Goal: Task Accomplishment & Management: Manage account settings

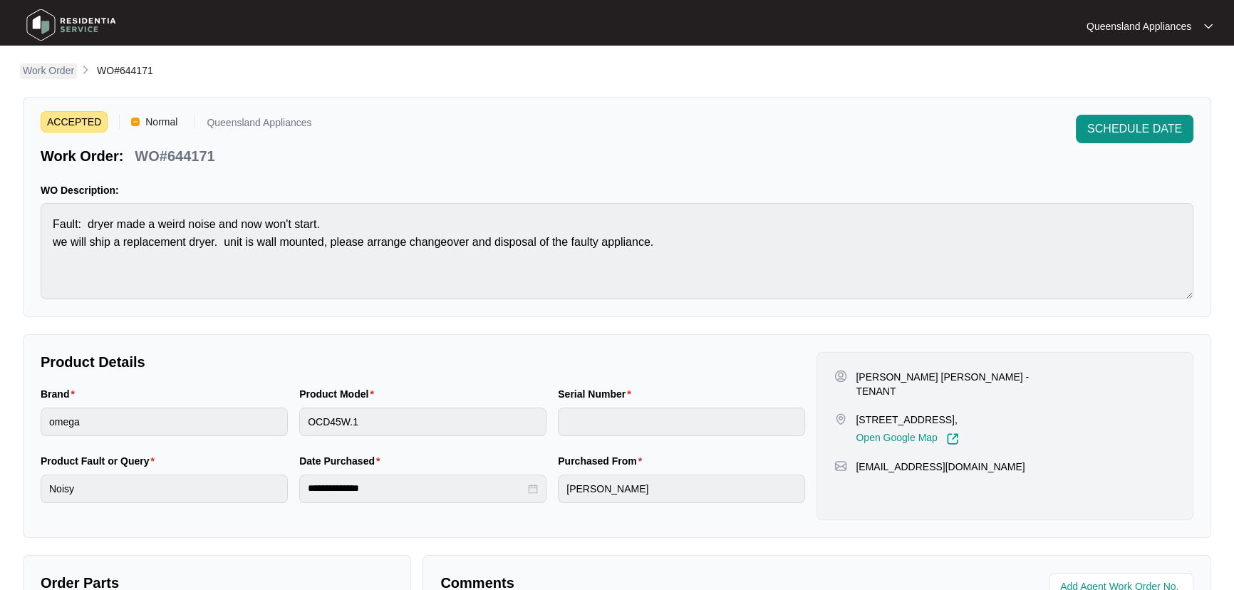
click at [59, 71] on p "Work Order" at bounding box center [48, 70] width 51 height 14
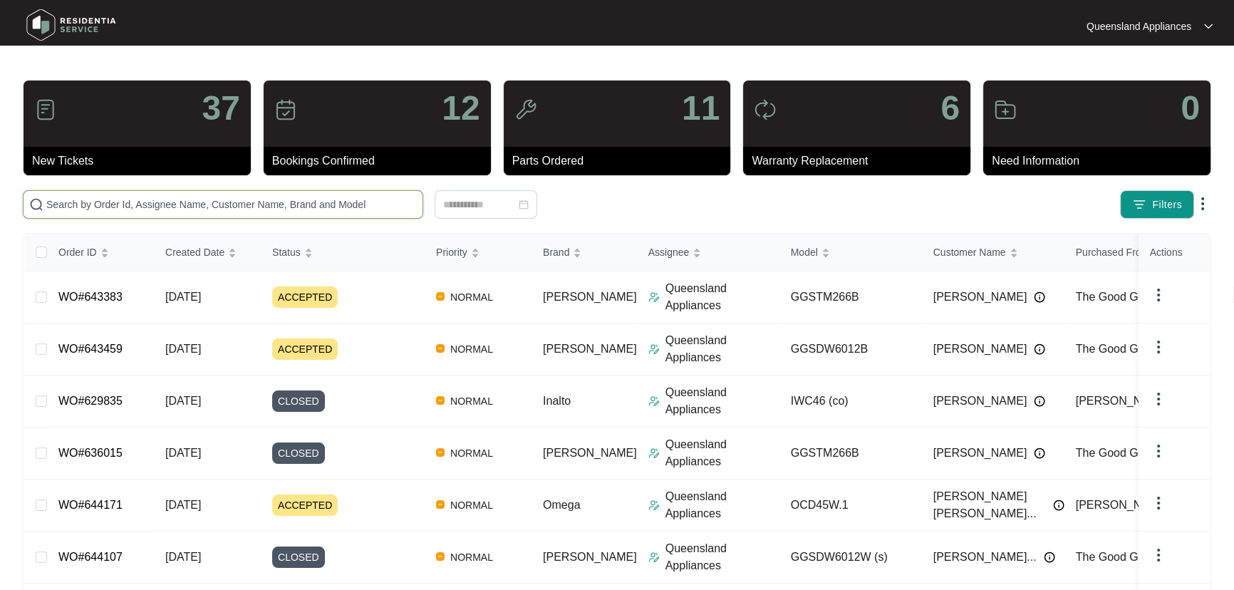
click at [189, 207] on input "text" at bounding box center [231, 205] width 371 height 16
paste input "643459"
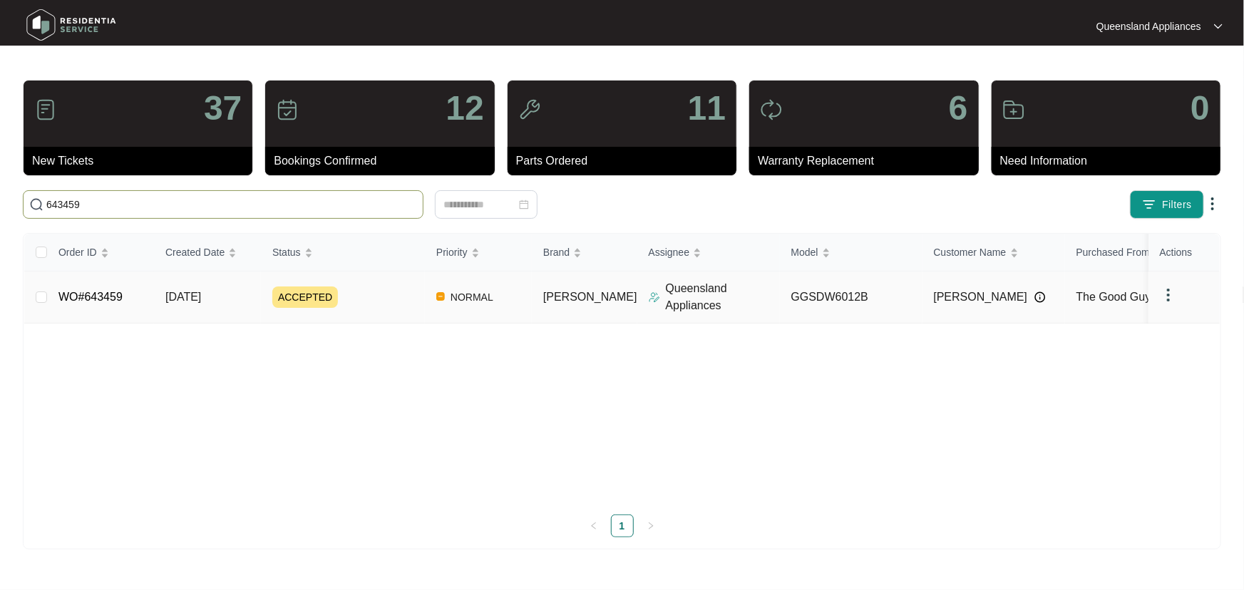
type input "643459"
click at [377, 288] on div "ACCEPTED" at bounding box center [348, 297] width 153 height 21
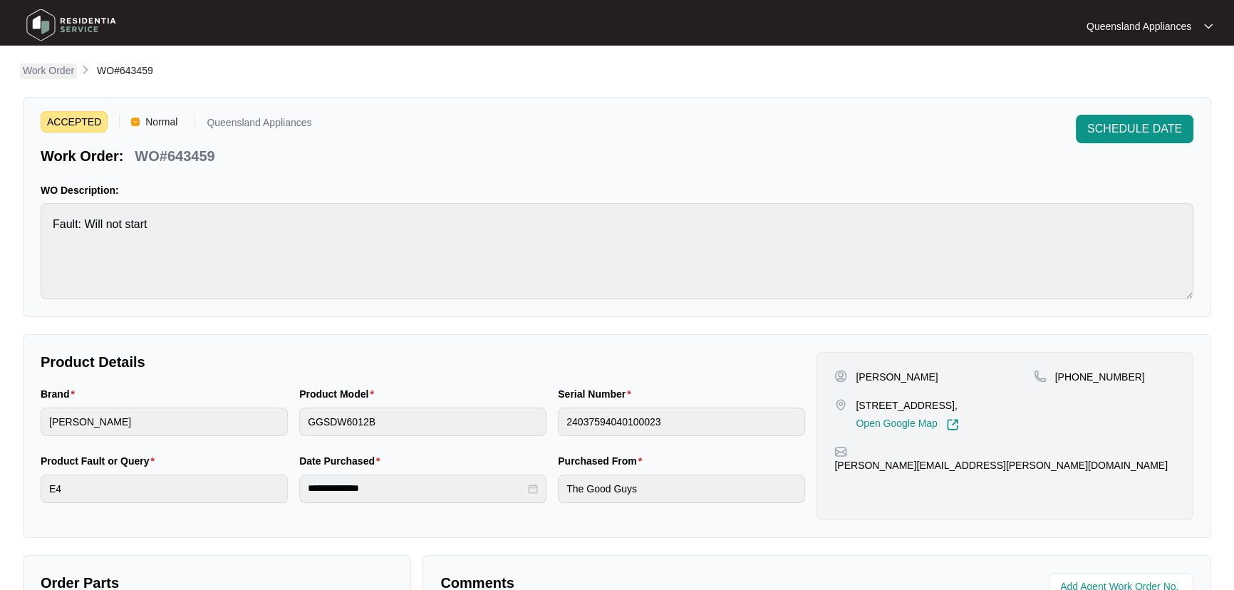
click at [63, 66] on p "Work Order" at bounding box center [48, 70] width 51 height 14
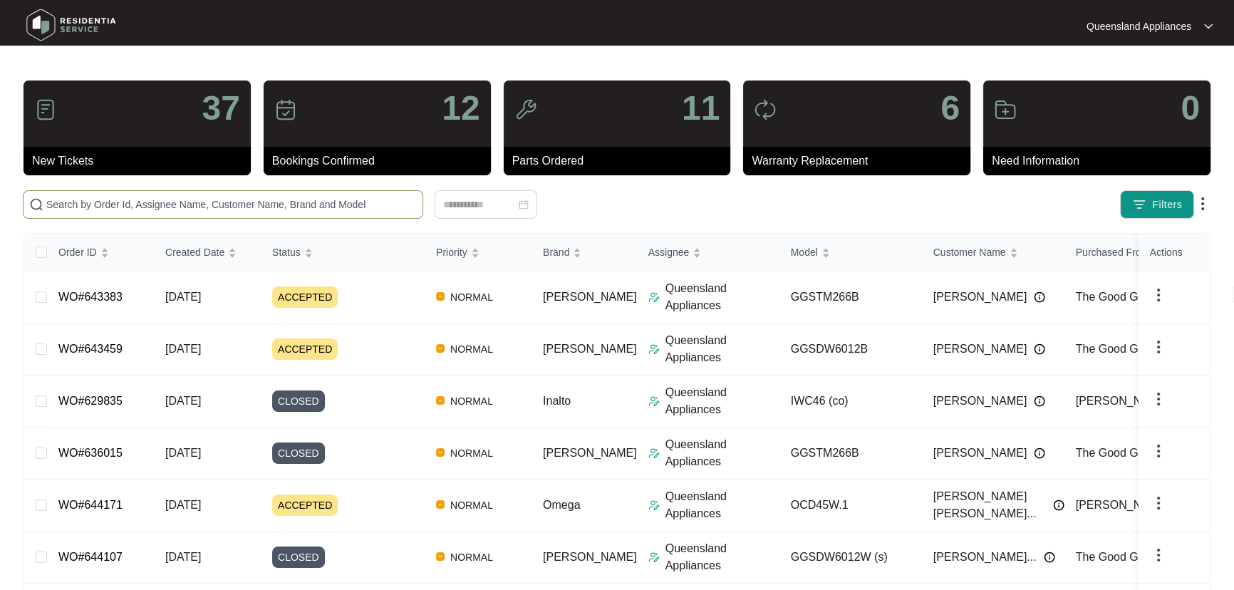
click at [205, 197] on input "text" at bounding box center [231, 205] width 371 height 16
paste input "643383"
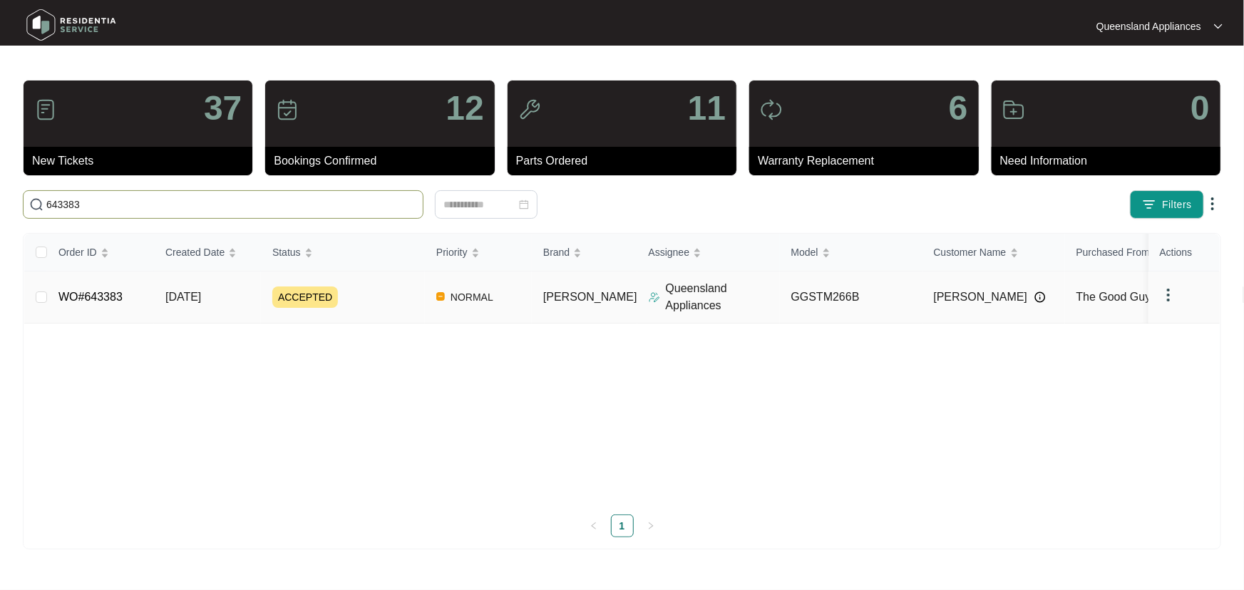
type input "643383"
click at [396, 300] on div "ACCEPTED" at bounding box center [348, 297] width 153 height 21
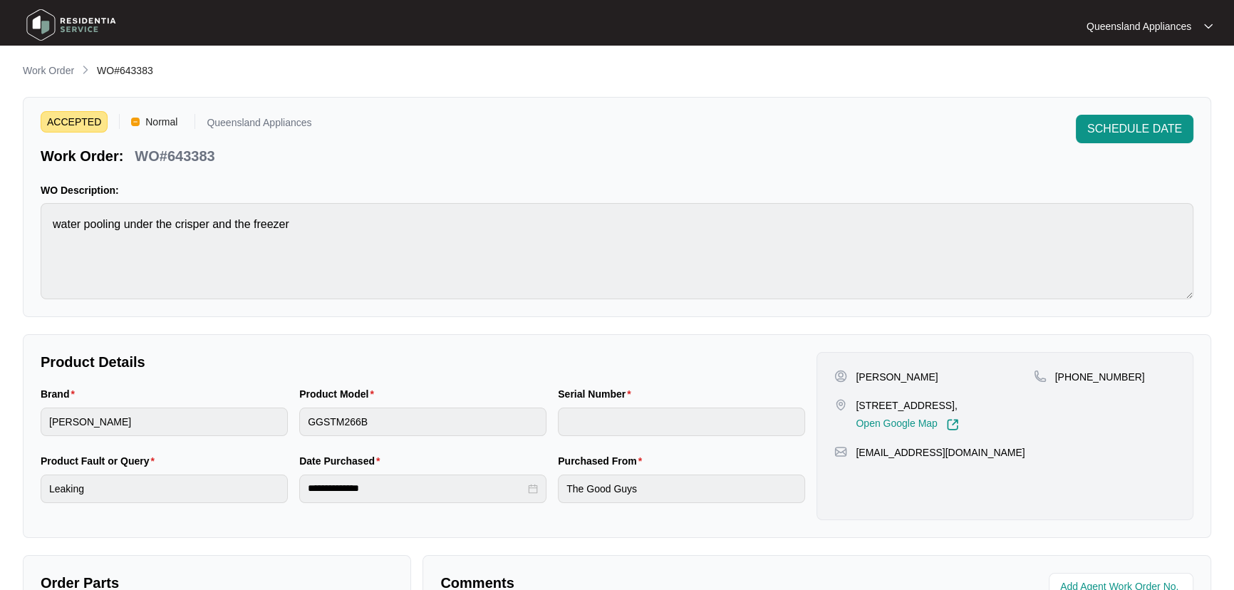
drag, startPoint x: 55, startPoint y: 67, endPoint x: 71, endPoint y: 71, distance: 16.9
click at [55, 67] on p "Work Order" at bounding box center [48, 70] width 51 height 14
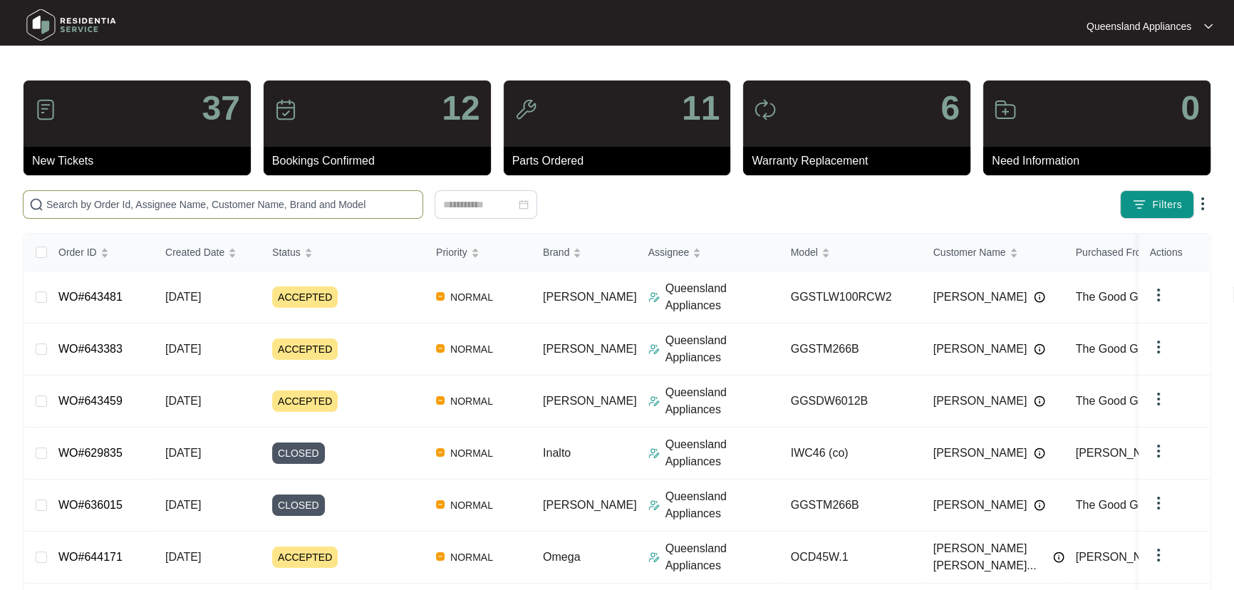
click at [174, 197] on input "text" at bounding box center [231, 205] width 371 height 16
paste input "643459"
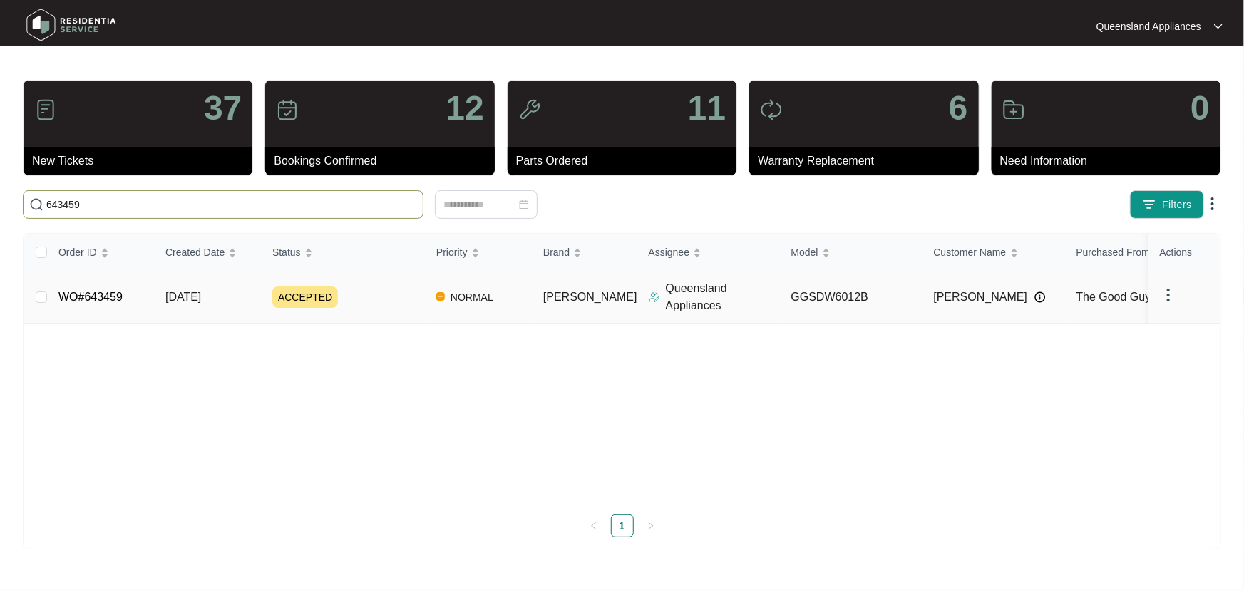
type input "643459"
click at [368, 288] on div "ACCEPTED" at bounding box center [348, 297] width 153 height 21
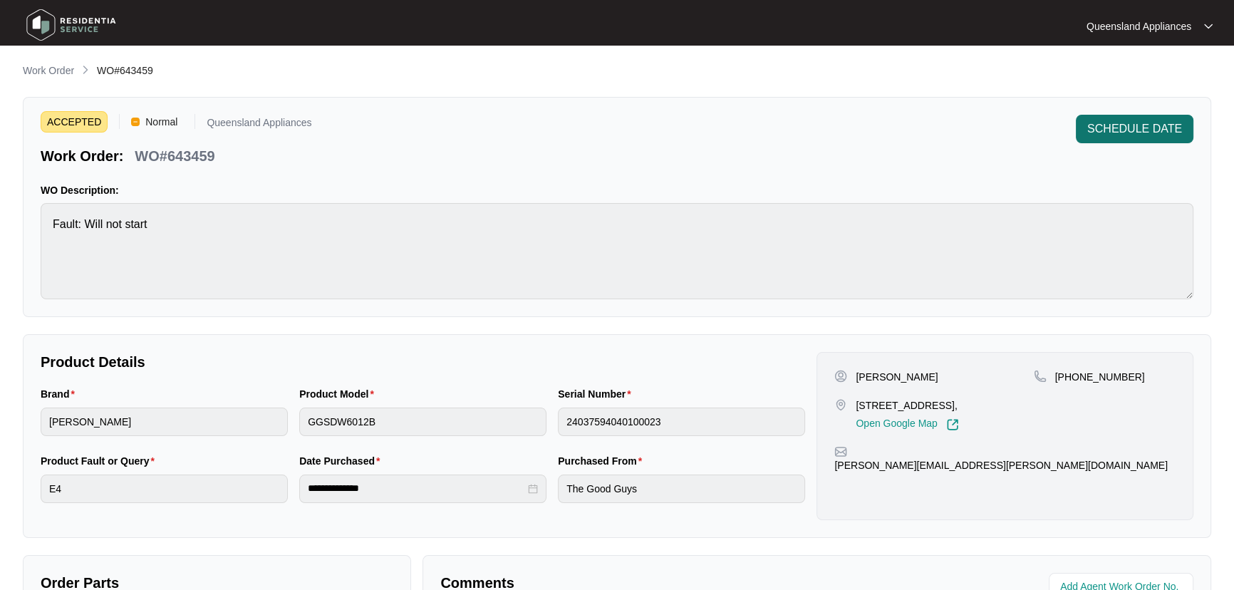
click at [1137, 125] on span "SCHEDULE DATE" at bounding box center [1135, 128] width 95 height 17
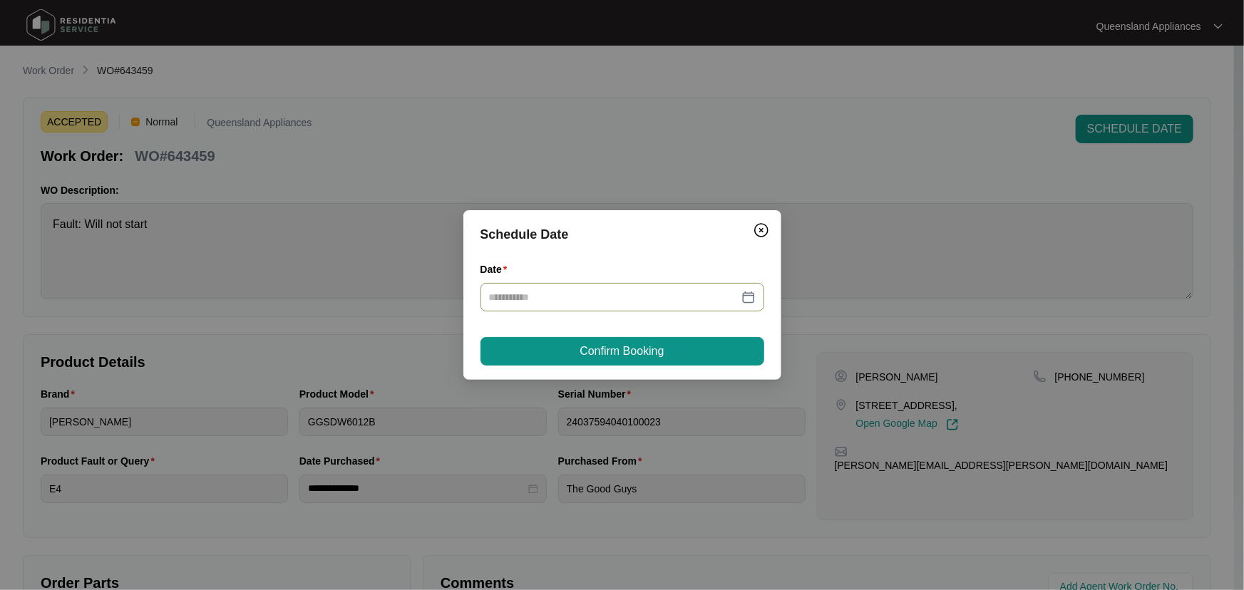
click at [747, 299] on div at bounding box center [622, 297] width 267 height 16
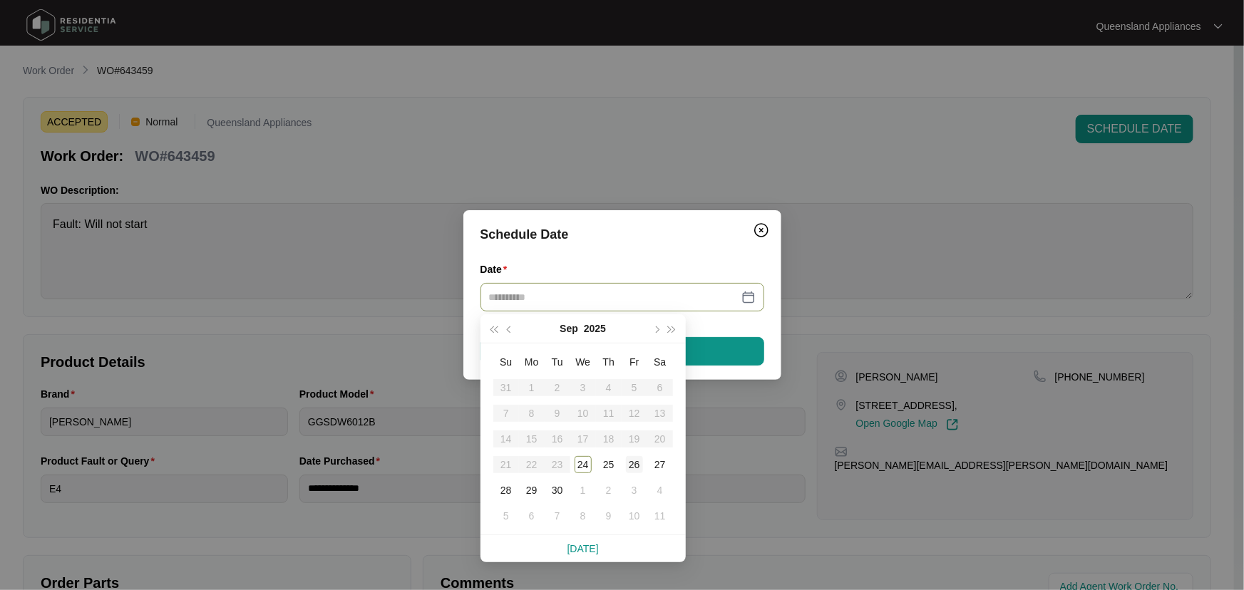
type input "**********"
click at [631, 465] on div "26" at bounding box center [634, 464] width 17 height 17
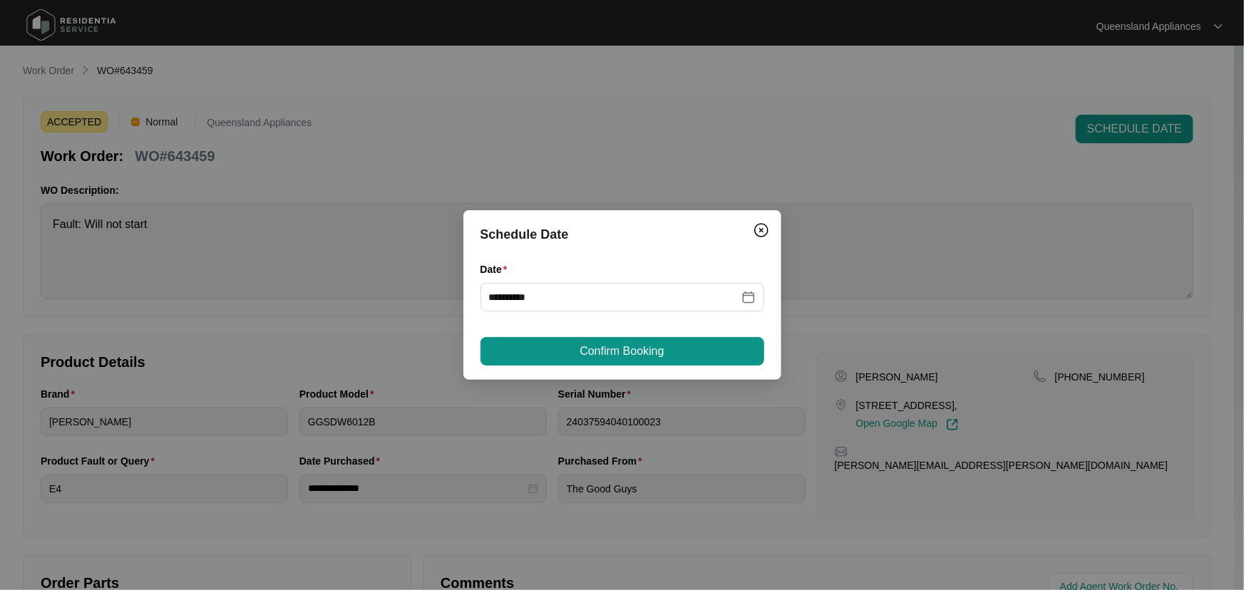
click at [624, 358] on span "Confirm Booking" at bounding box center [621, 351] width 84 height 17
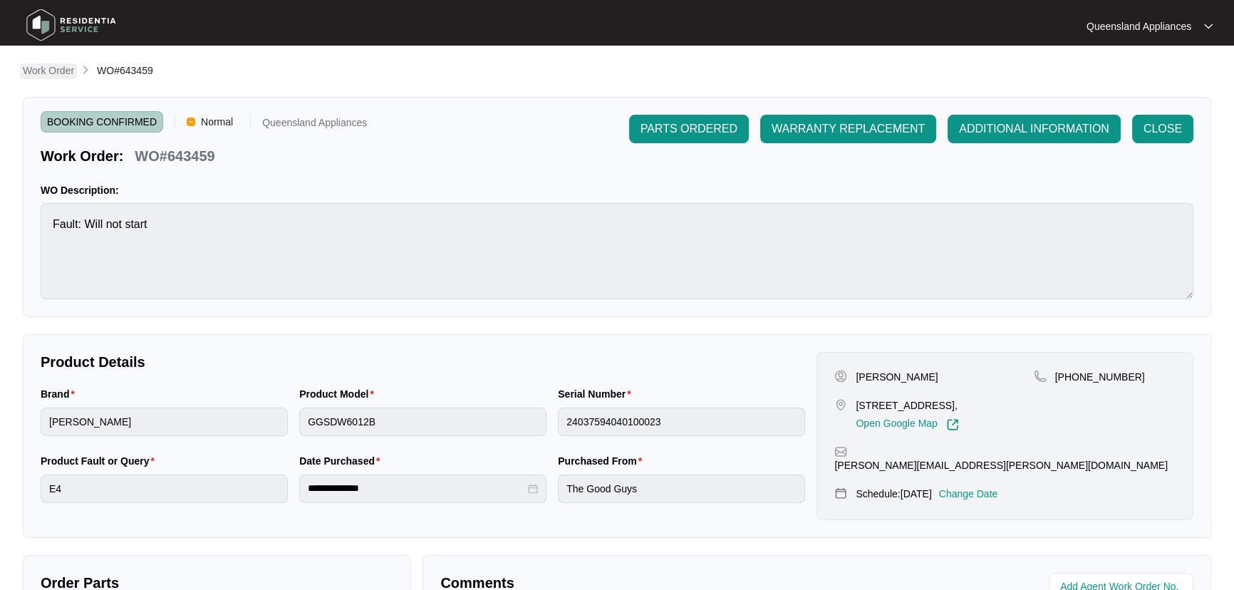
click at [42, 73] on p "Work Order" at bounding box center [48, 70] width 51 height 14
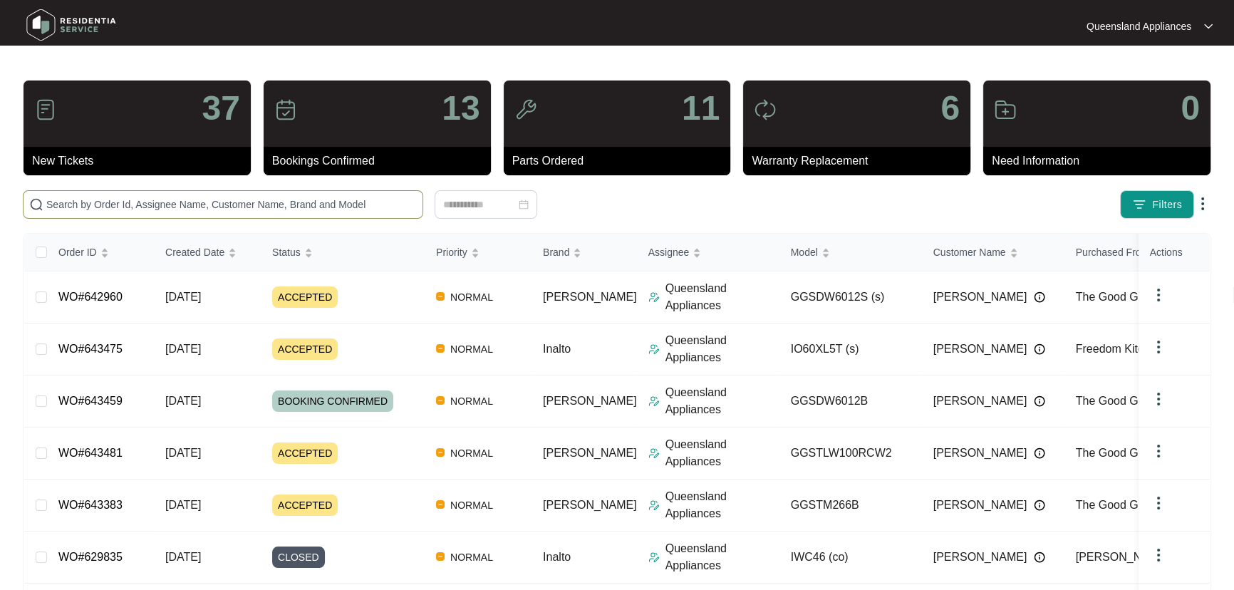
click at [135, 213] on span at bounding box center [223, 204] width 401 height 29
click at [140, 207] on input "text" at bounding box center [231, 205] width 371 height 16
paste input "643383"
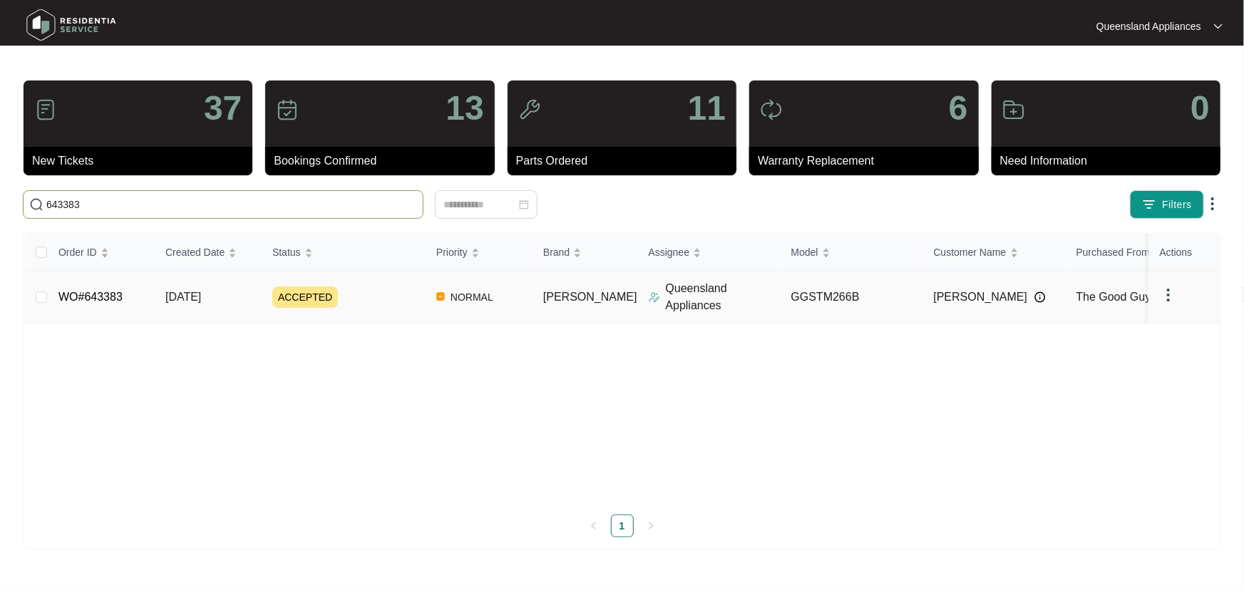
type input "643383"
click at [401, 305] on div "ACCEPTED" at bounding box center [348, 297] width 153 height 21
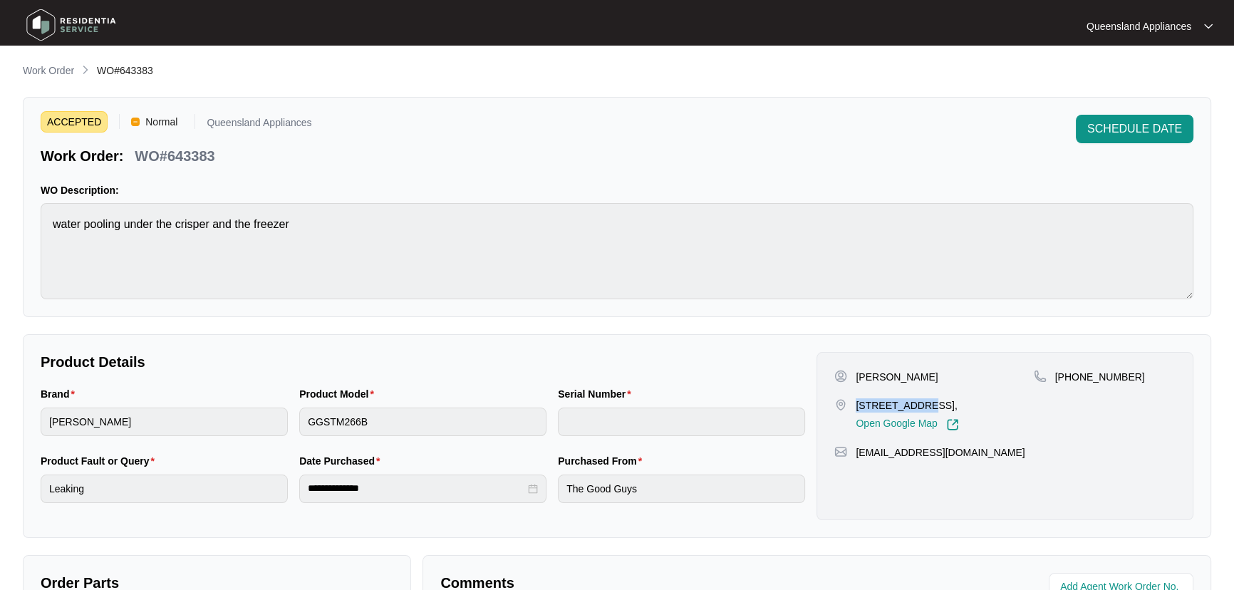
drag, startPoint x: 857, startPoint y: 406, endPoint x: 912, endPoint y: 406, distance: 54.9
click at [912, 406] on p "[STREET_ADDRESS]," at bounding box center [907, 405] width 103 height 14
copy p "[STREET_ADDRESS]"
click at [198, 152] on p "WO#643383" at bounding box center [175, 156] width 80 height 20
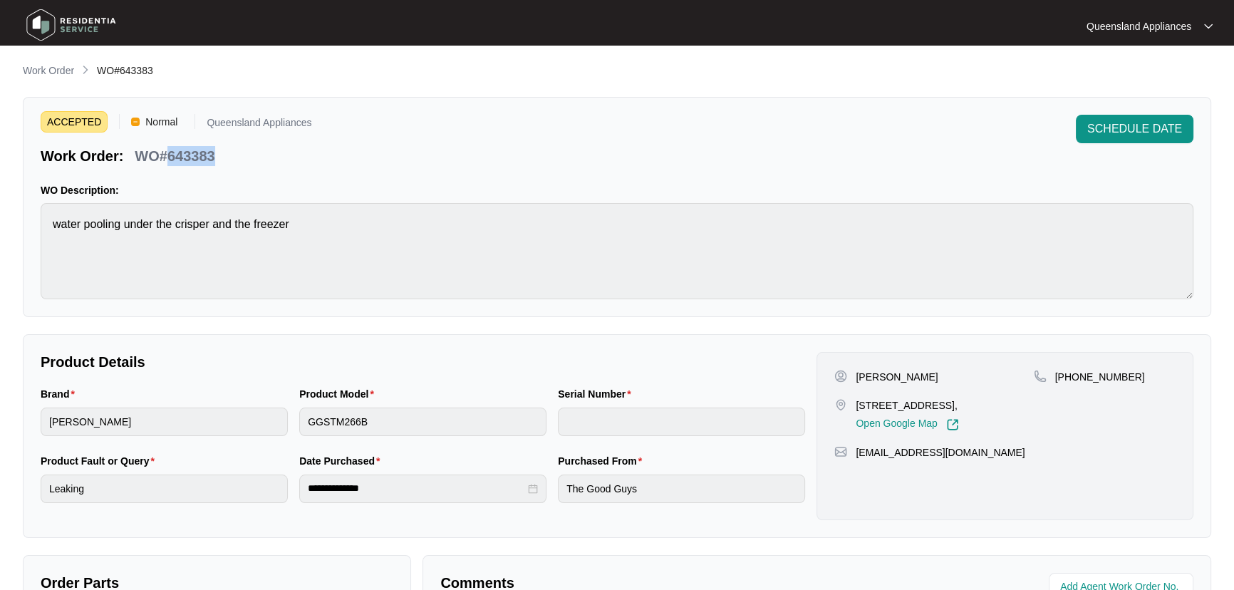
copy p "643383"
click at [1147, 121] on span "SCHEDULE DATE" at bounding box center [1135, 128] width 95 height 17
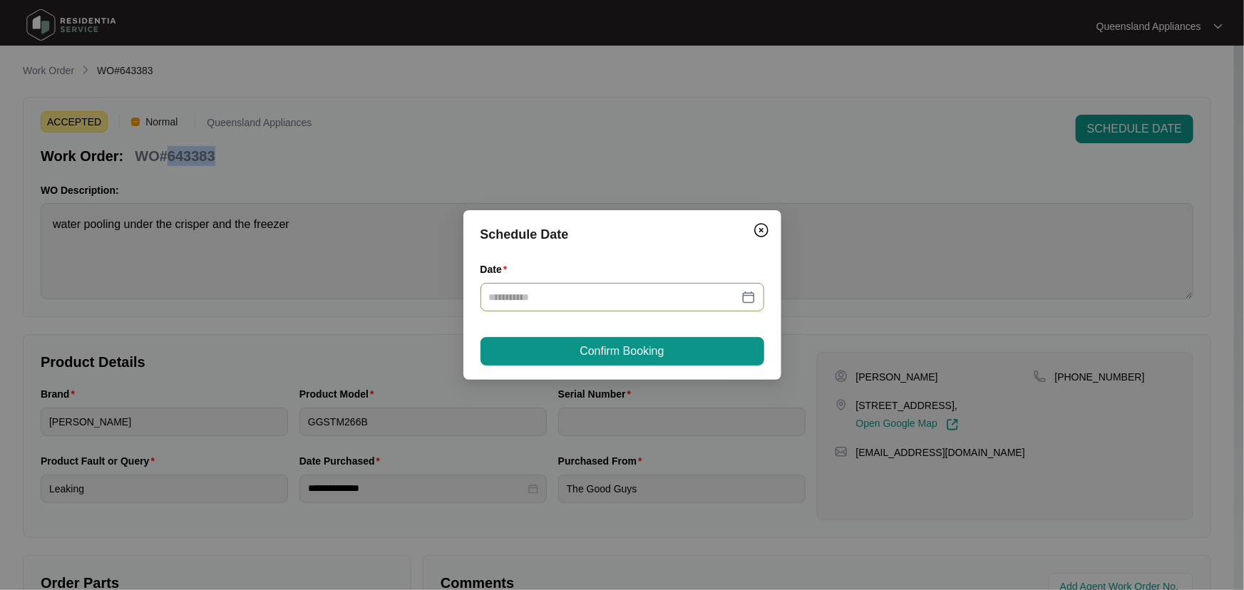
click at [755, 303] on div at bounding box center [622, 297] width 267 height 16
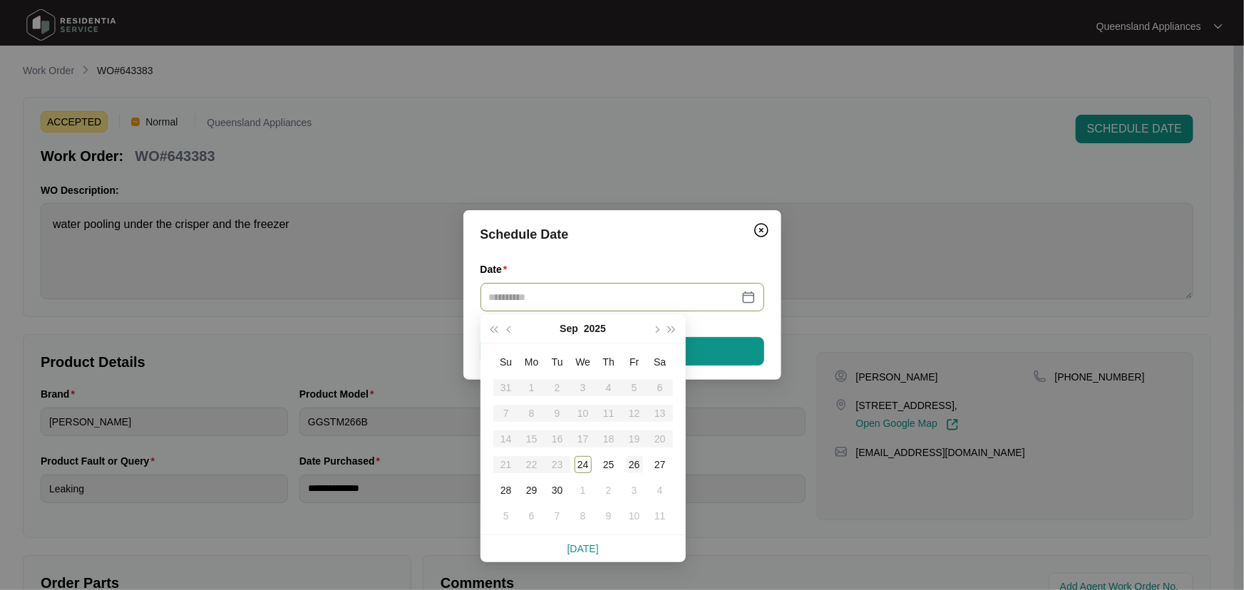
type input "**********"
click at [626, 463] on div "26" at bounding box center [634, 464] width 17 height 17
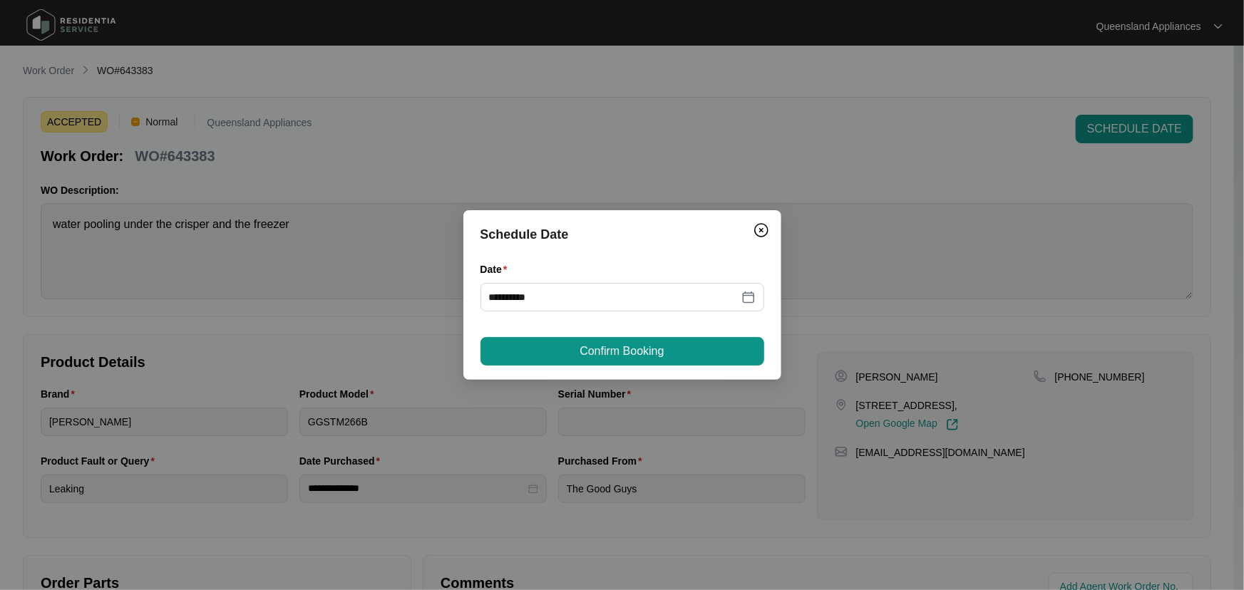
drag, startPoint x: 659, startPoint y: 347, endPoint x: 641, endPoint y: 379, distance: 36.7
click at [658, 345] on span "Confirm Booking" at bounding box center [621, 351] width 84 height 17
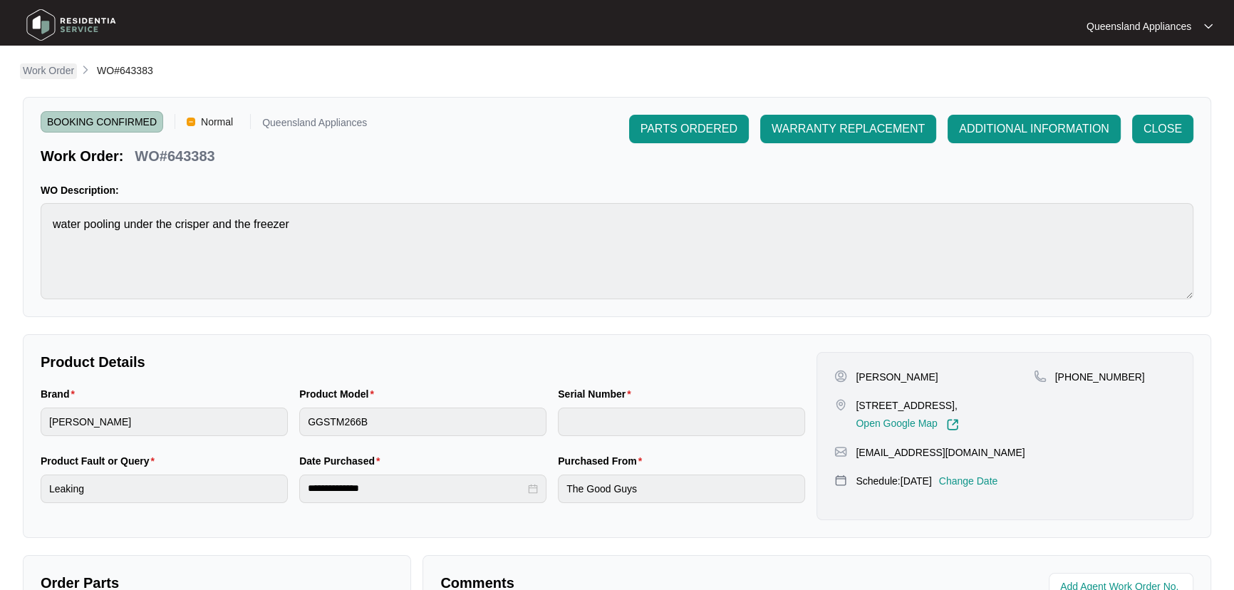
click at [44, 70] on p "Work Order" at bounding box center [48, 70] width 51 height 14
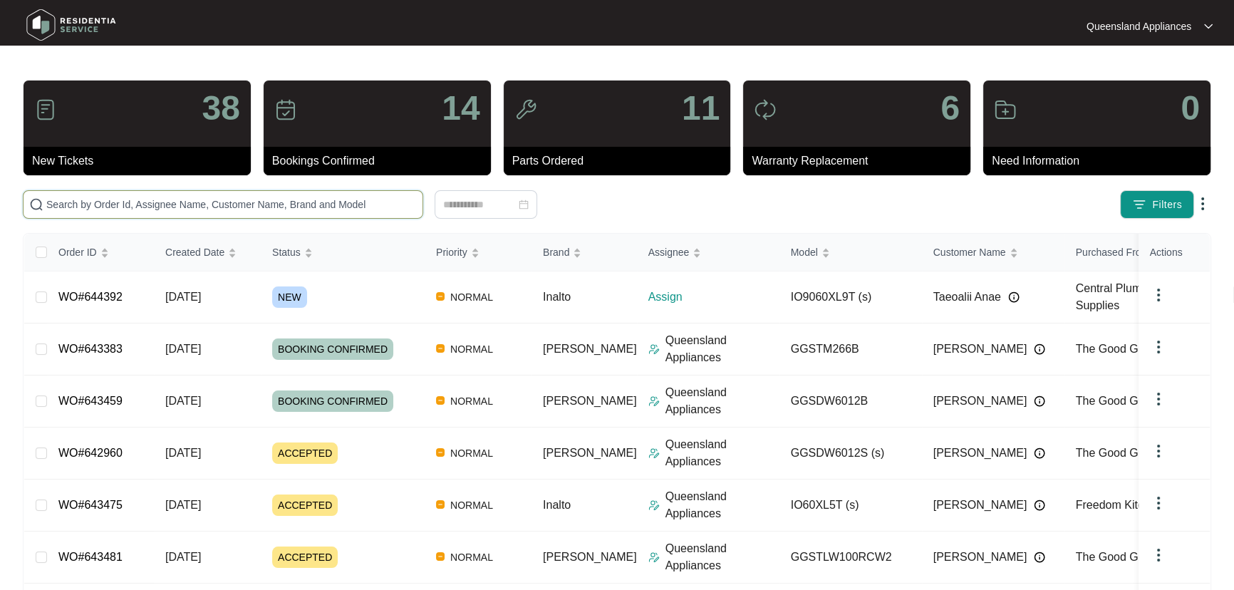
click at [194, 210] on input "text" at bounding box center [231, 205] width 371 height 16
paste input "644152"
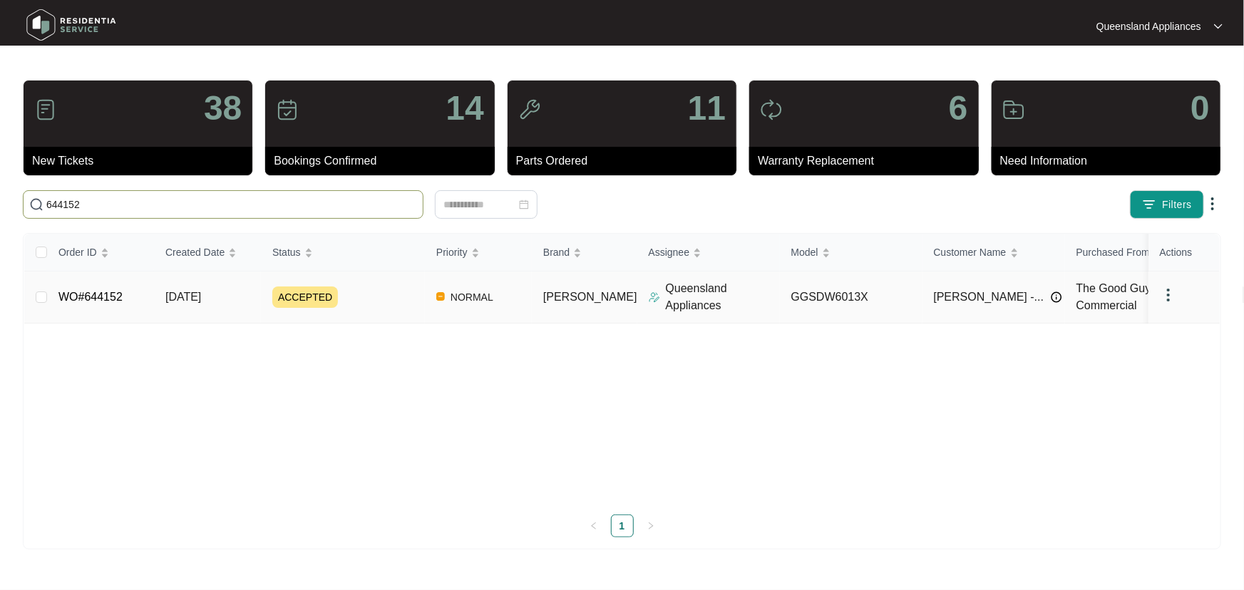
type input "644152"
drag, startPoint x: 402, startPoint y: 288, endPoint x: 413, endPoint y: 287, distance: 10.7
click at [403, 288] on div "ACCEPTED" at bounding box center [348, 297] width 153 height 21
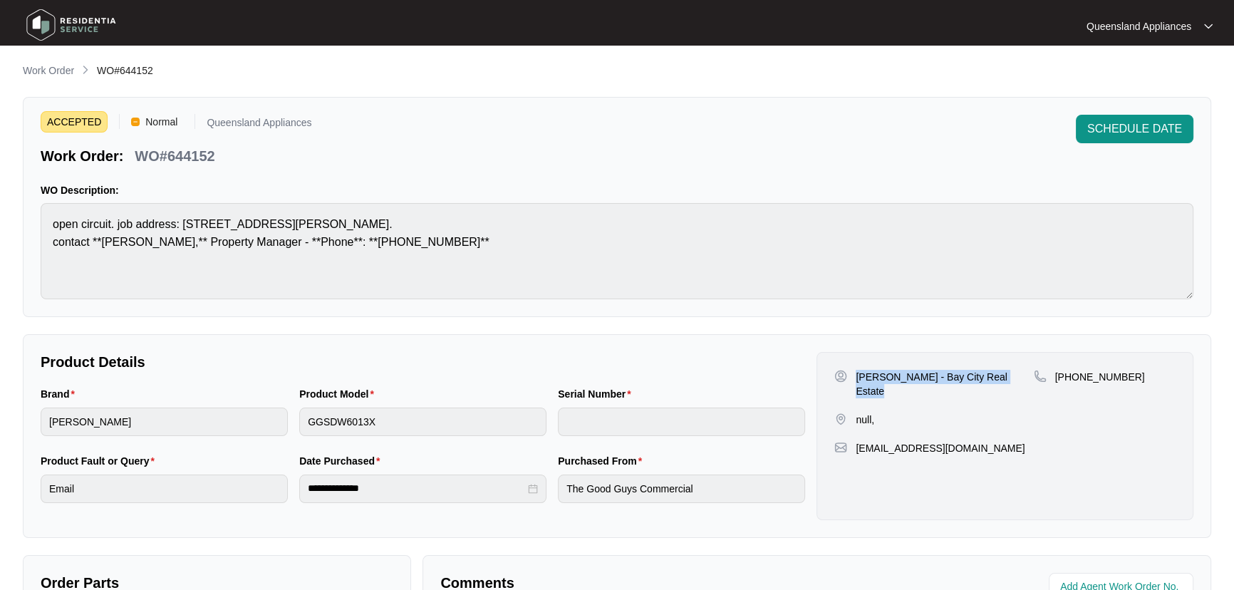
drag, startPoint x: 1024, startPoint y: 376, endPoint x: 857, endPoint y: 377, distance: 166.8
click at [857, 377] on div "[PERSON_NAME] - Bay City Real Estate" at bounding box center [934, 384] width 199 height 29
copy p "[PERSON_NAME] - Bay City Real Estate"
click at [76, 71] on link "Work Order" at bounding box center [48, 71] width 57 height 16
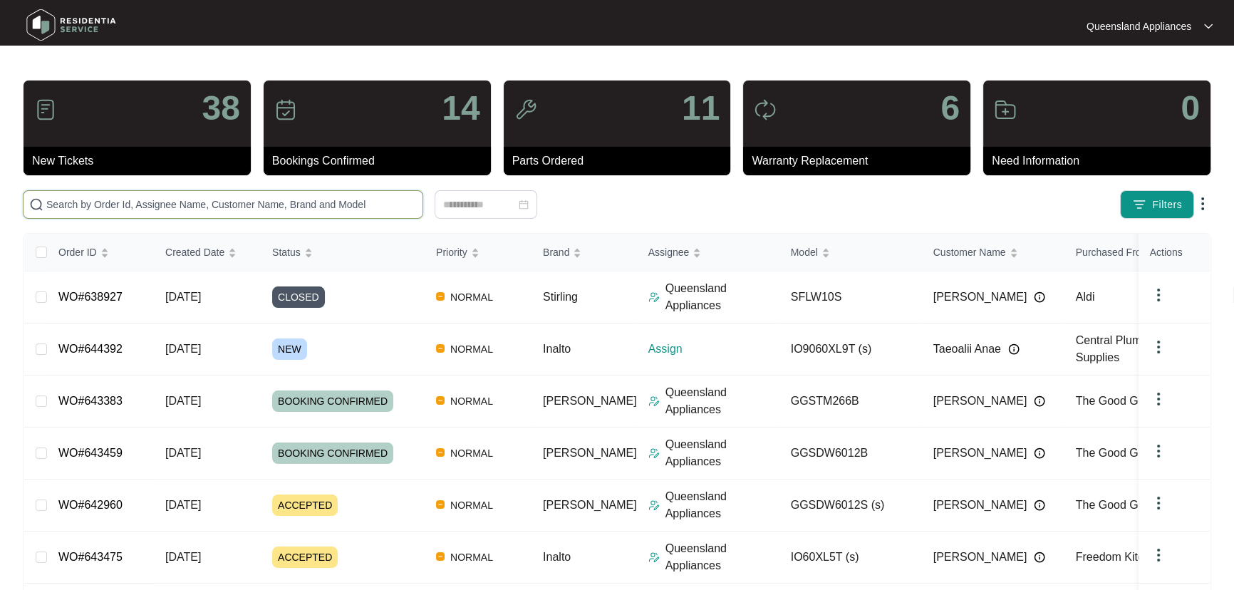
click at [327, 200] on input "text" at bounding box center [231, 205] width 371 height 16
paste input "643948"
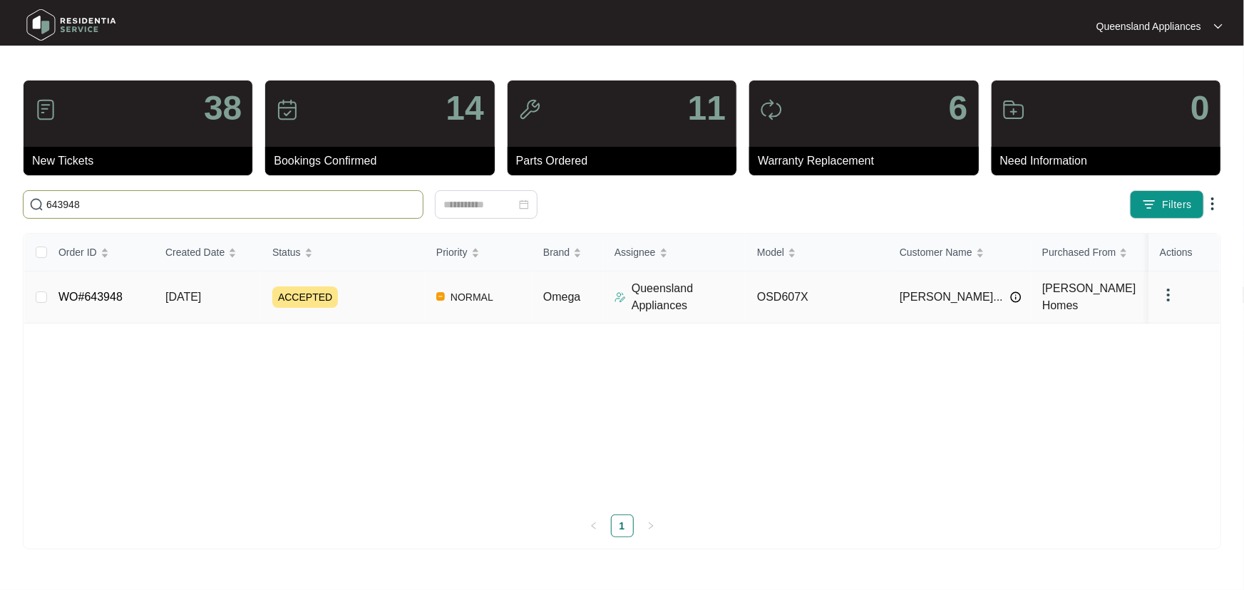
type input "643948"
drag, startPoint x: 374, startPoint y: 309, endPoint x: 433, endPoint y: 291, distance: 61.3
click at [381, 306] on td "ACCEPTED" at bounding box center [343, 298] width 164 height 52
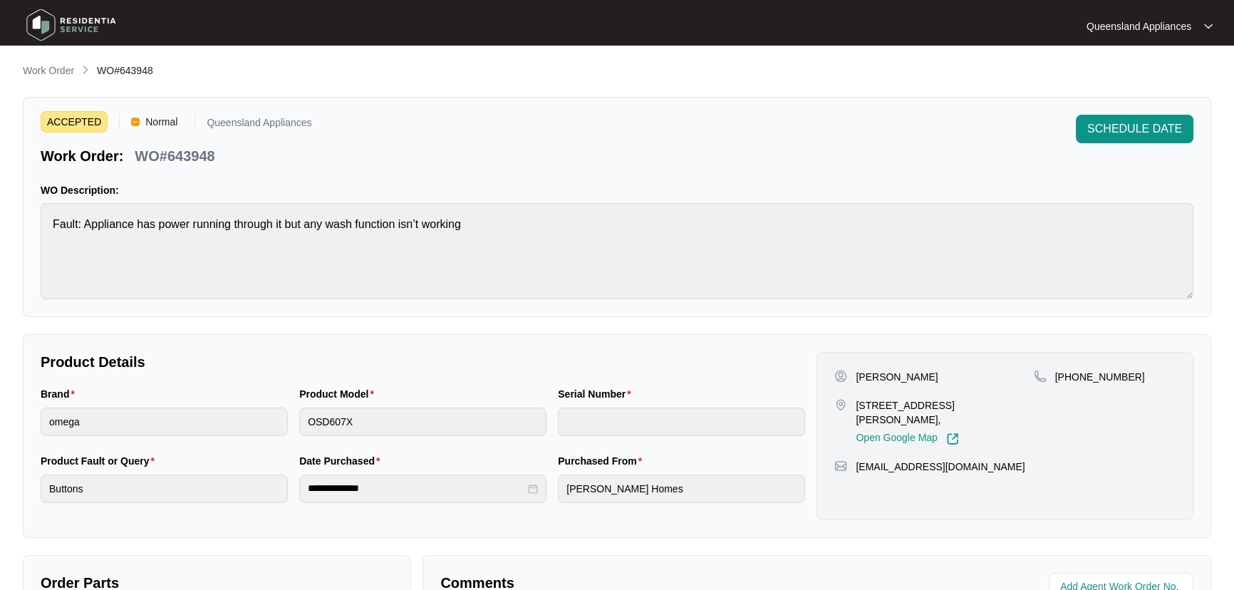
drag, startPoint x: 56, startPoint y: 71, endPoint x: 69, endPoint y: 72, distance: 13.6
click at [56, 71] on p "Work Order" at bounding box center [48, 70] width 51 height 14
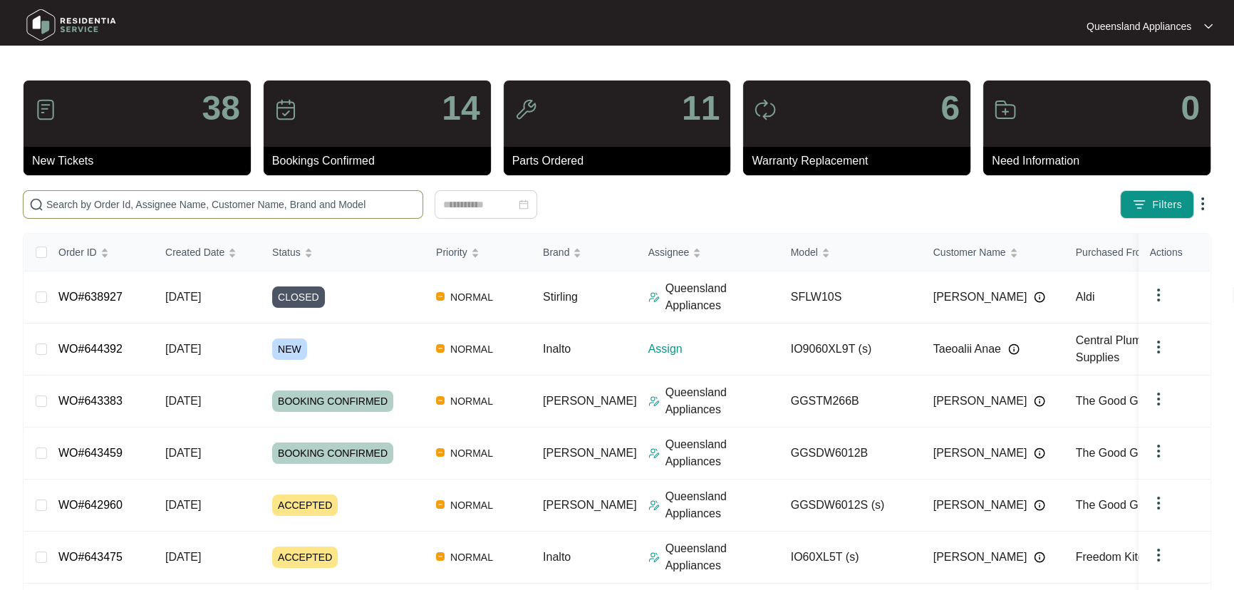
click at [268, 203] on input "text" at bounding box center [231, 205] width 371 height 16
paste input "643806"
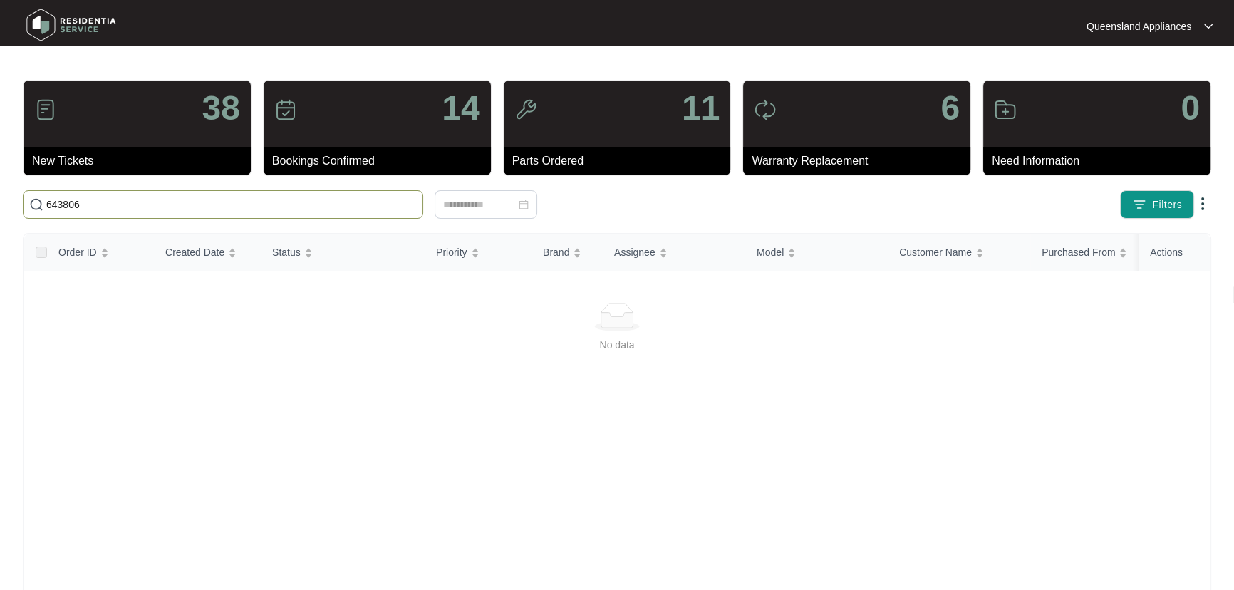
drag, startPoint x: 69, startPoint y: 202, endPoint x: 0, endPoint y: 202, distance: 69.1
click at [0, 202] on main "38 New Tickets 14 Bookings Confirmed 11 Parts Ordered 6 Warranty Replacement 0 …" at bounding box center [617, 335] width 1234 height 671
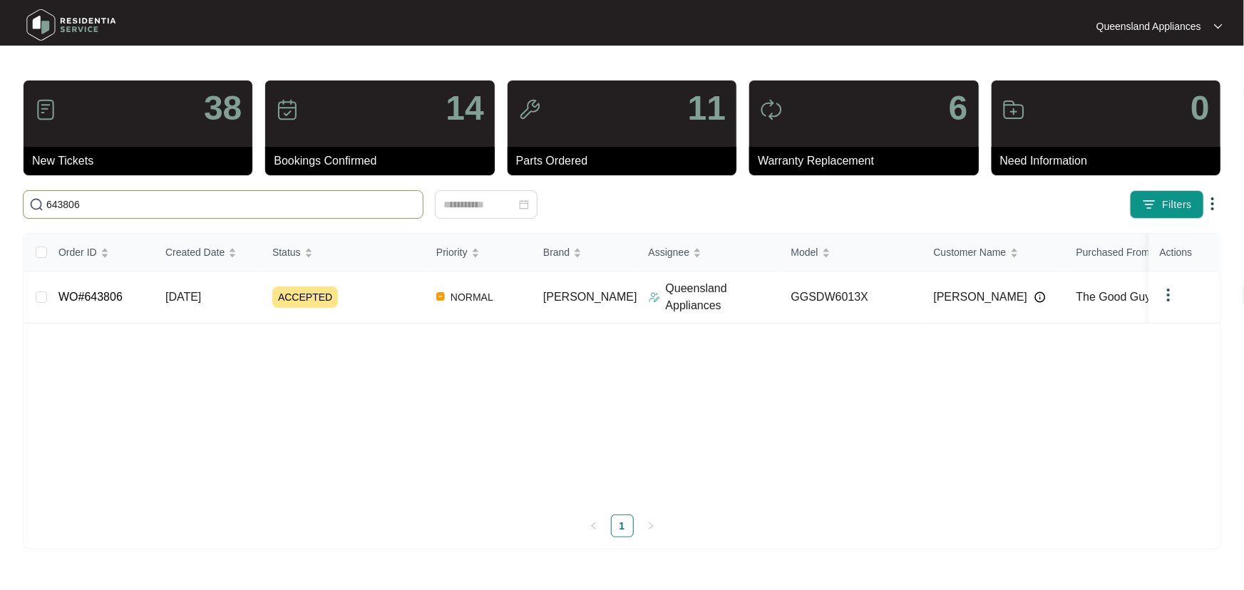
drag, startPoint x: 207, startPoint y: 209, endPoint x: 0, endPoint y: 207, distance: 206.7
click at [0, 207] on main "38 New Tickets 14 Bookings Confirmed 11 Parts Ordered 6 Warranty Replacement 0 …" at bounding box center [622, 295] width 1244 height 590
paste input "737"
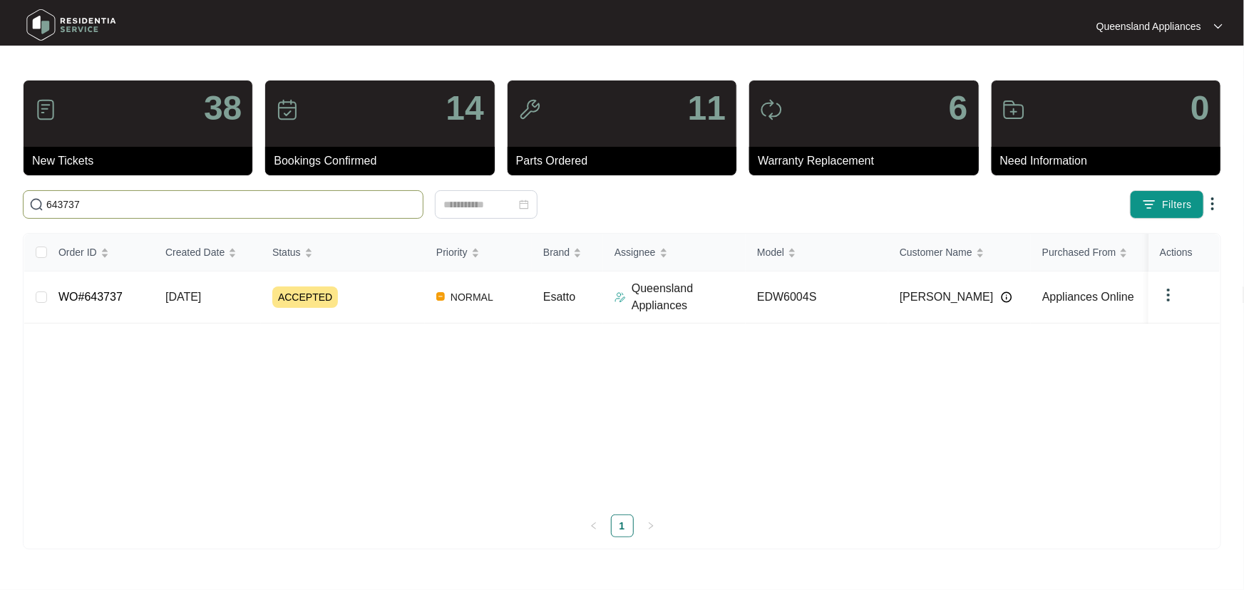
click at [0, 207] on main "38 New Tickets 14 Bookings Confirmed 11 Parts Ordered 6 Warranty Replacement 0 …" at bounding box center [622, 295] width 1244 height 590
paste input "481"
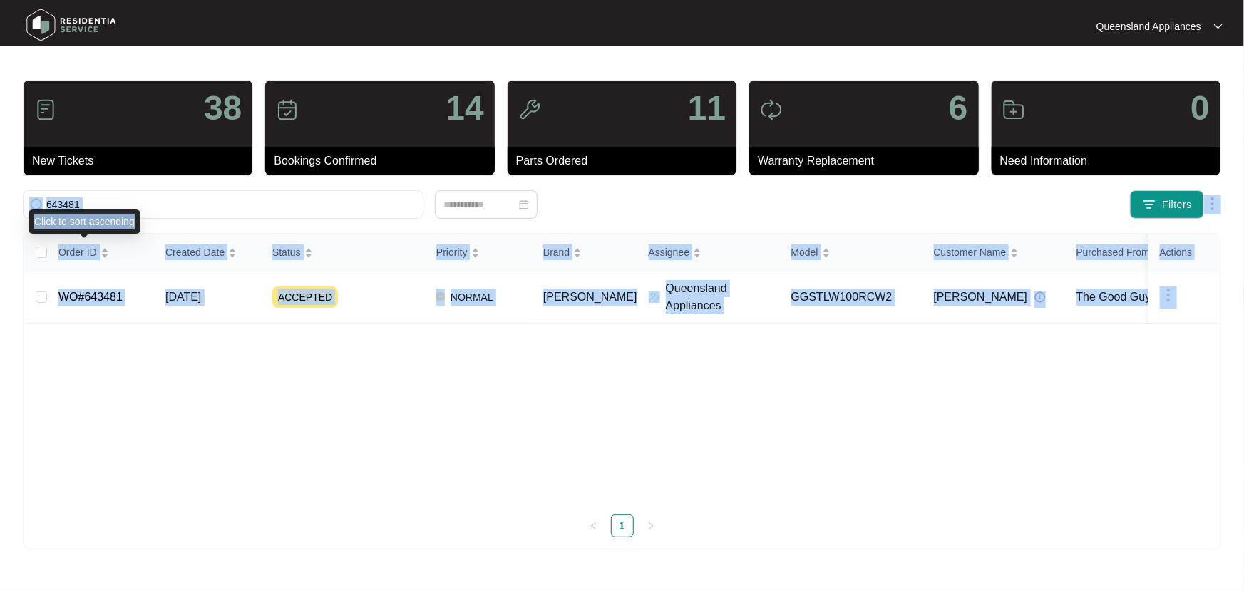
drag, startPoint x: 133, startPoint y: 211, endPoint x: 0, endPoint y: 205, distance: 132.7
click at [0, 205] on body "Queensland Appliances [GEOGRAPHIC_DATA]... 38 New Tickets 14 Bookings Confirmed…" at bounding box center [622, 295] width 1244 height 590
click at [114, 205] on input "643481" at bounding box center [231, 205] width 371 height 16
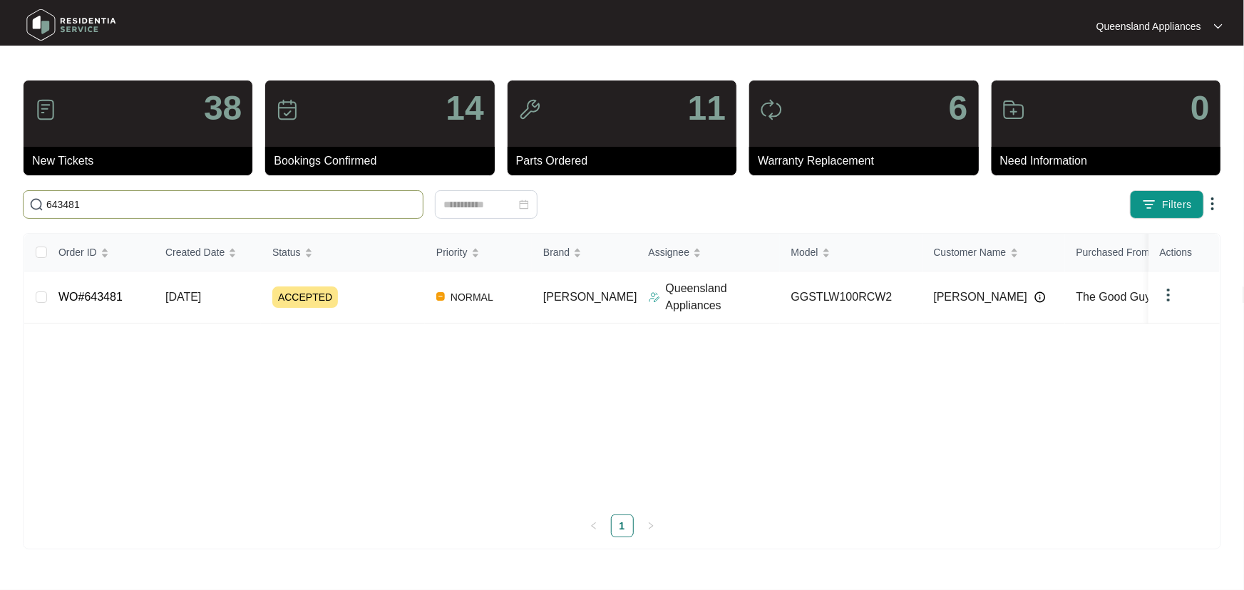
click at [58, 200] on input "643481" at bounding box center [231, 205] width 371 height 16
paste input "643459"
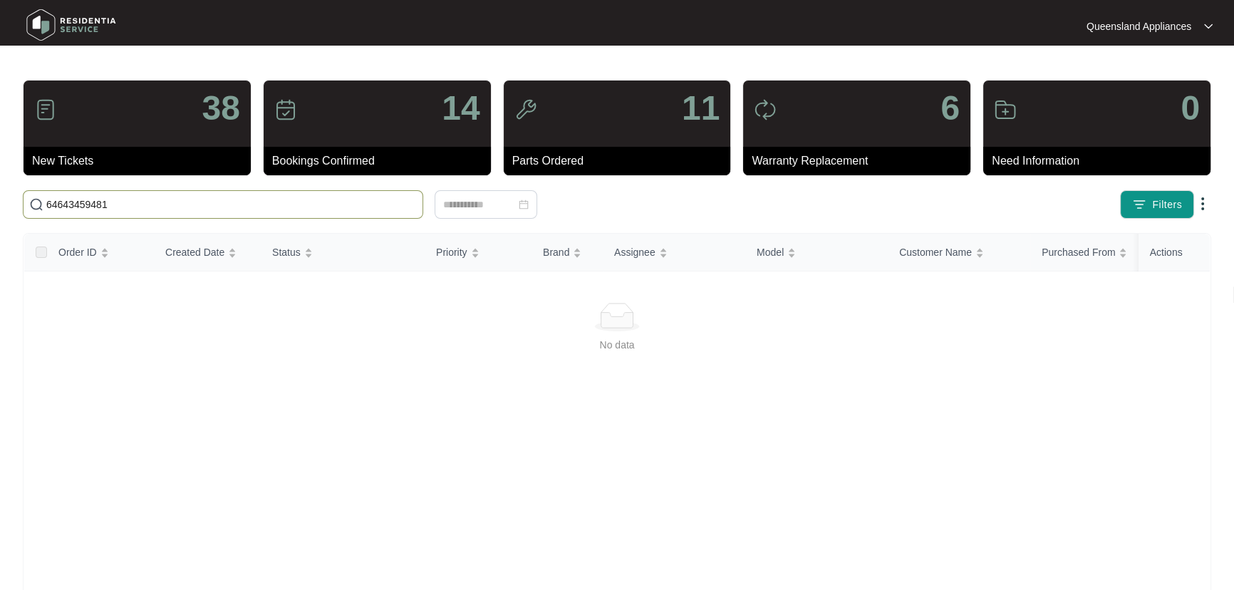
drag, startPoint x: 129, startPoint y: 210, endPoint x: 0, endPoint y: 206, distance: 129.0
click at [0, 206] on main "38 New Tickets 14 Bookings Confirmed 11 Parts Ordered 6 Warranty Replacement 0 …" at bounding box center [617, 335] width 1234 height 671
paste input "3459"
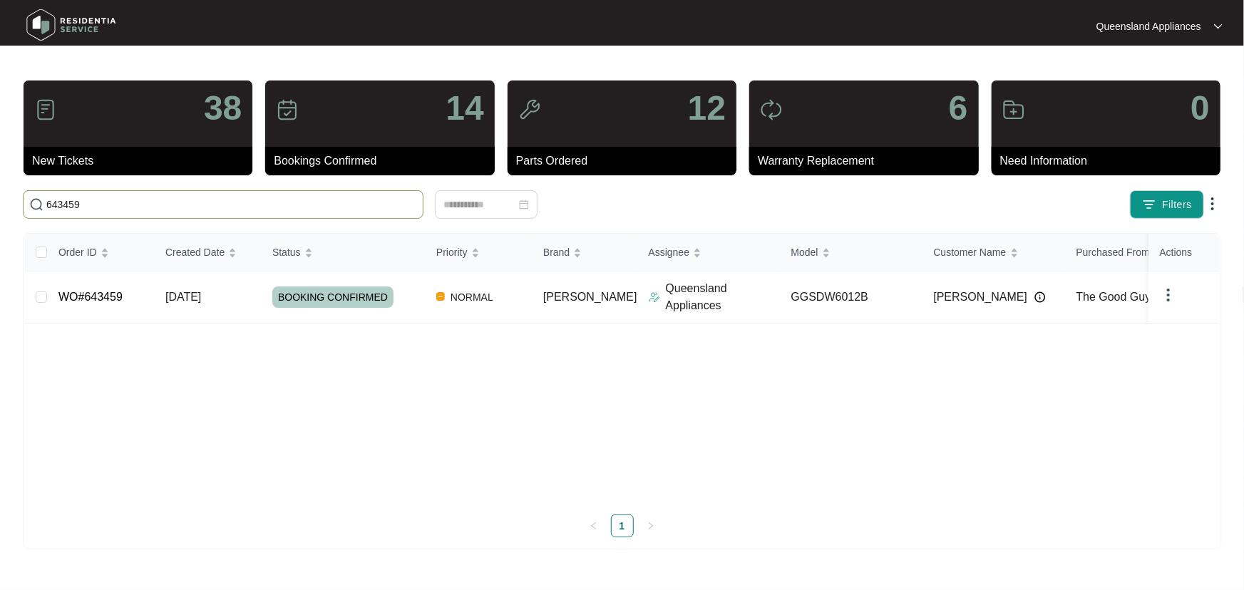
click at [61, 207] on input "643459" at bounding box center [231, 205] width 371 height 16
paste input "4392"
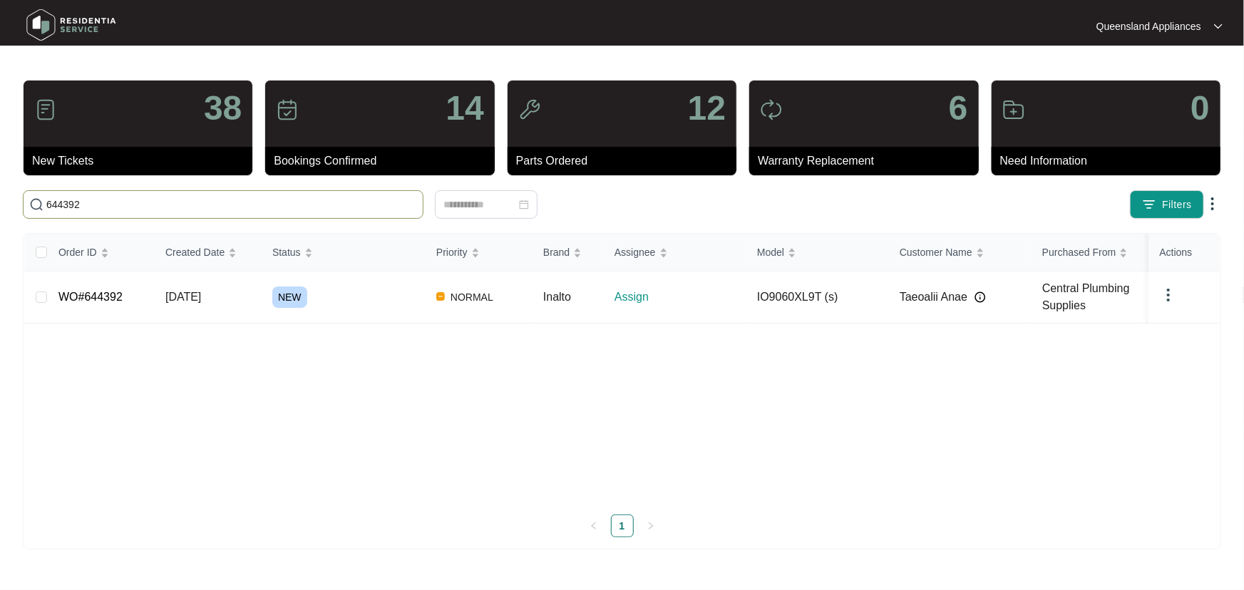
type input "644392"
click at [383, 301] on div "NEW" at bounding box center [348, 297] width 153 height 21
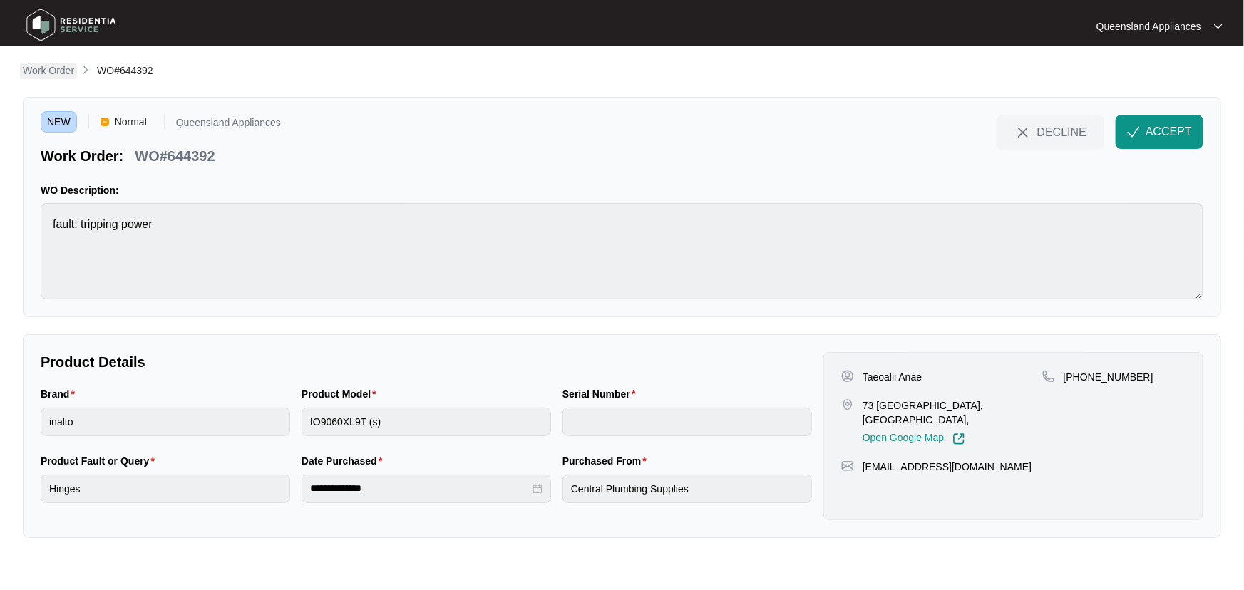
click at [49, 68] on p "Work Order" at bounding box center [48, 70] width 51 height 14
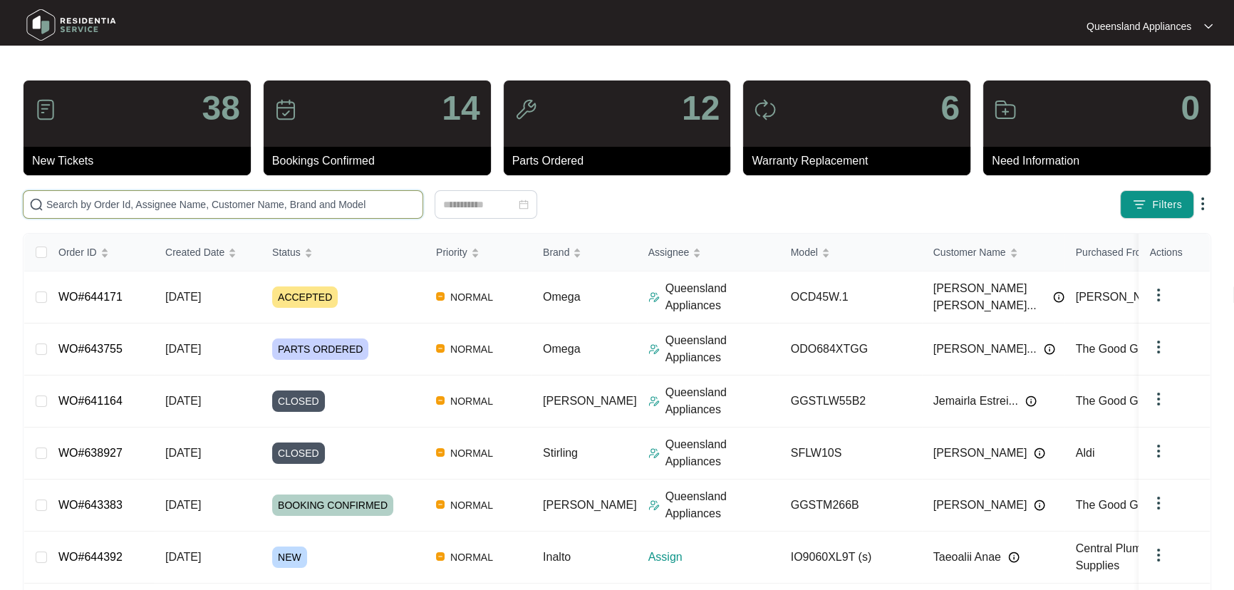
click at [210, 201] on input "text" at bounding box center [231, 205] width 371 height 16
paste input "640075"
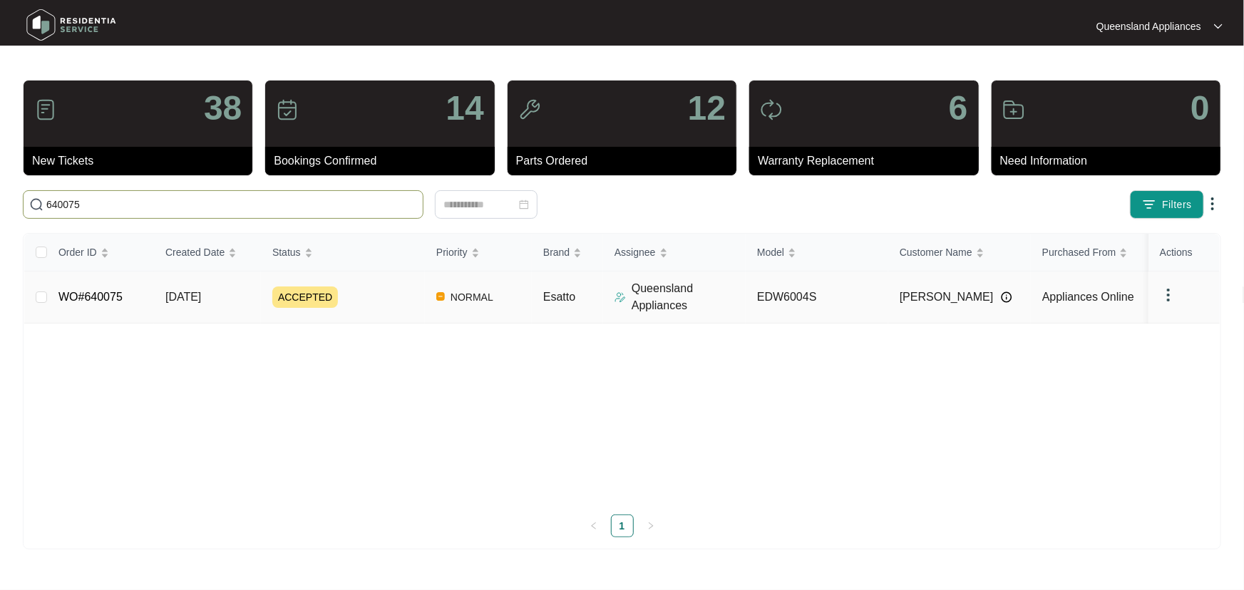
type input "640075"
click at [371, 302] on div "ACCEPTED" at bounding box center [348, 297] width 153 height 21
